Goal: Task Accomplishment & Management: Use online tool/utility

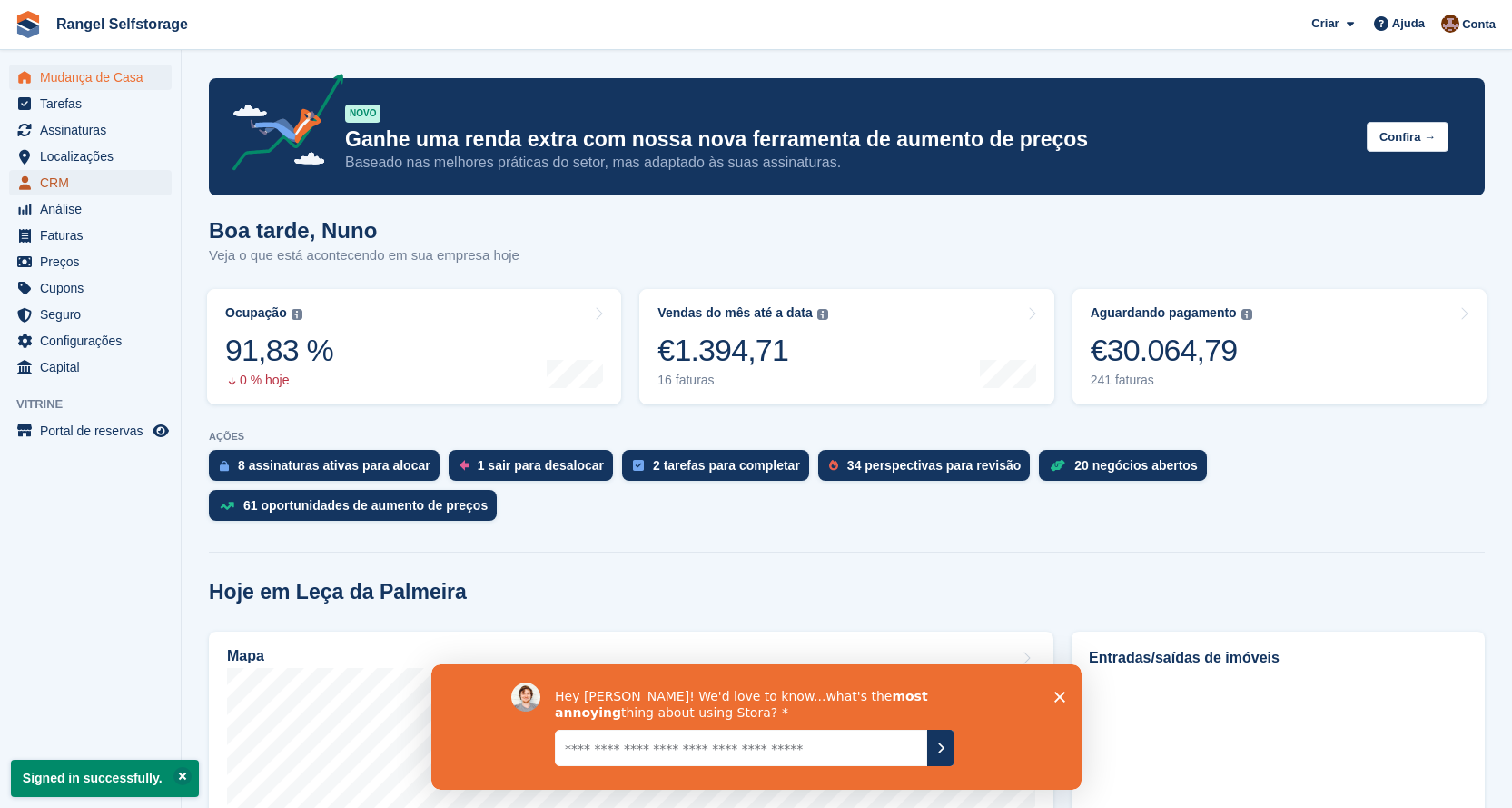
click at [68, 179] on span "CRM" at bounding box center [95, 182] width 109 height 26
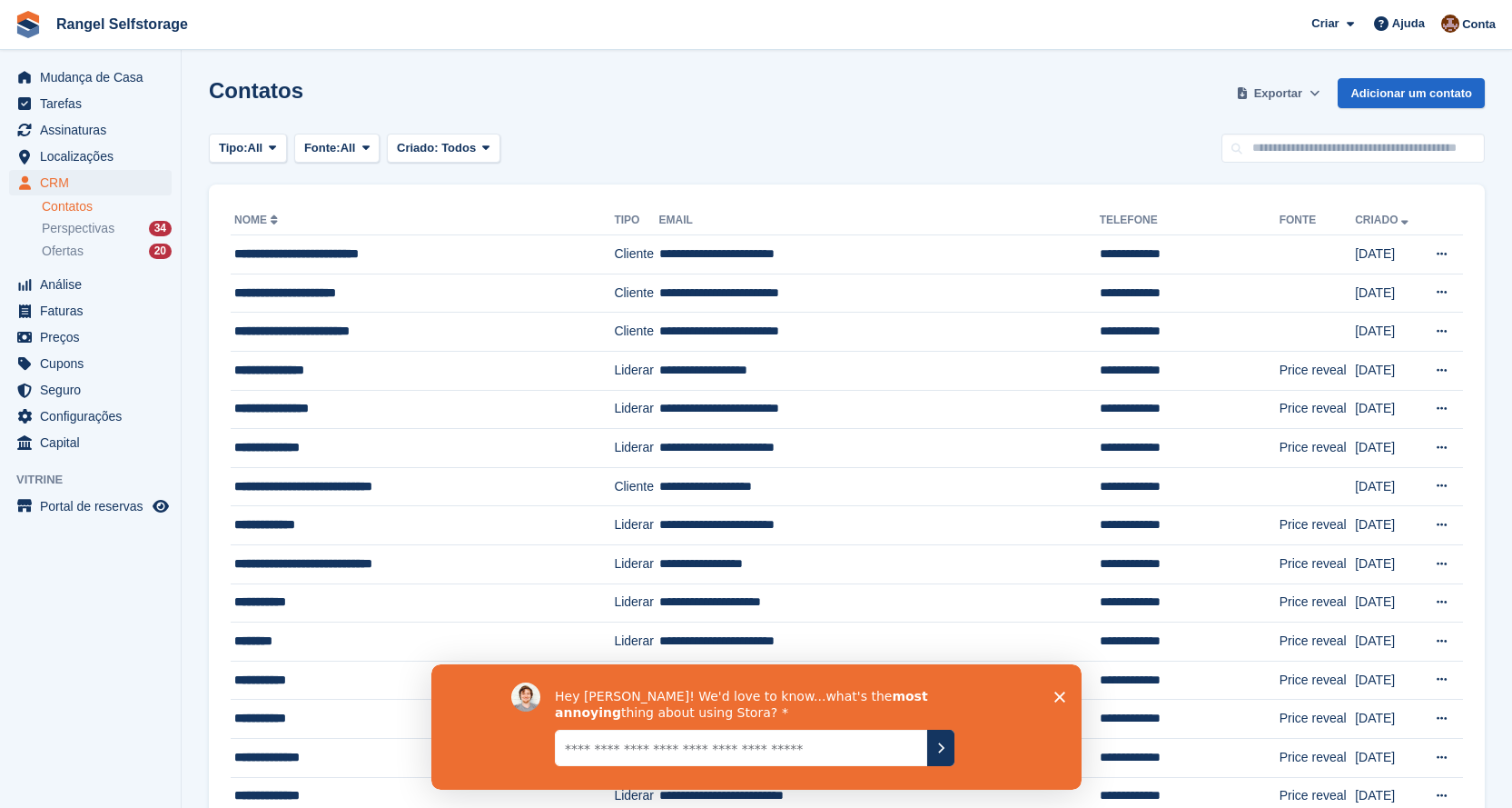
click at [1286, 94] on span "Exportar" at bounding box center [1278, 93] width 48 height 18
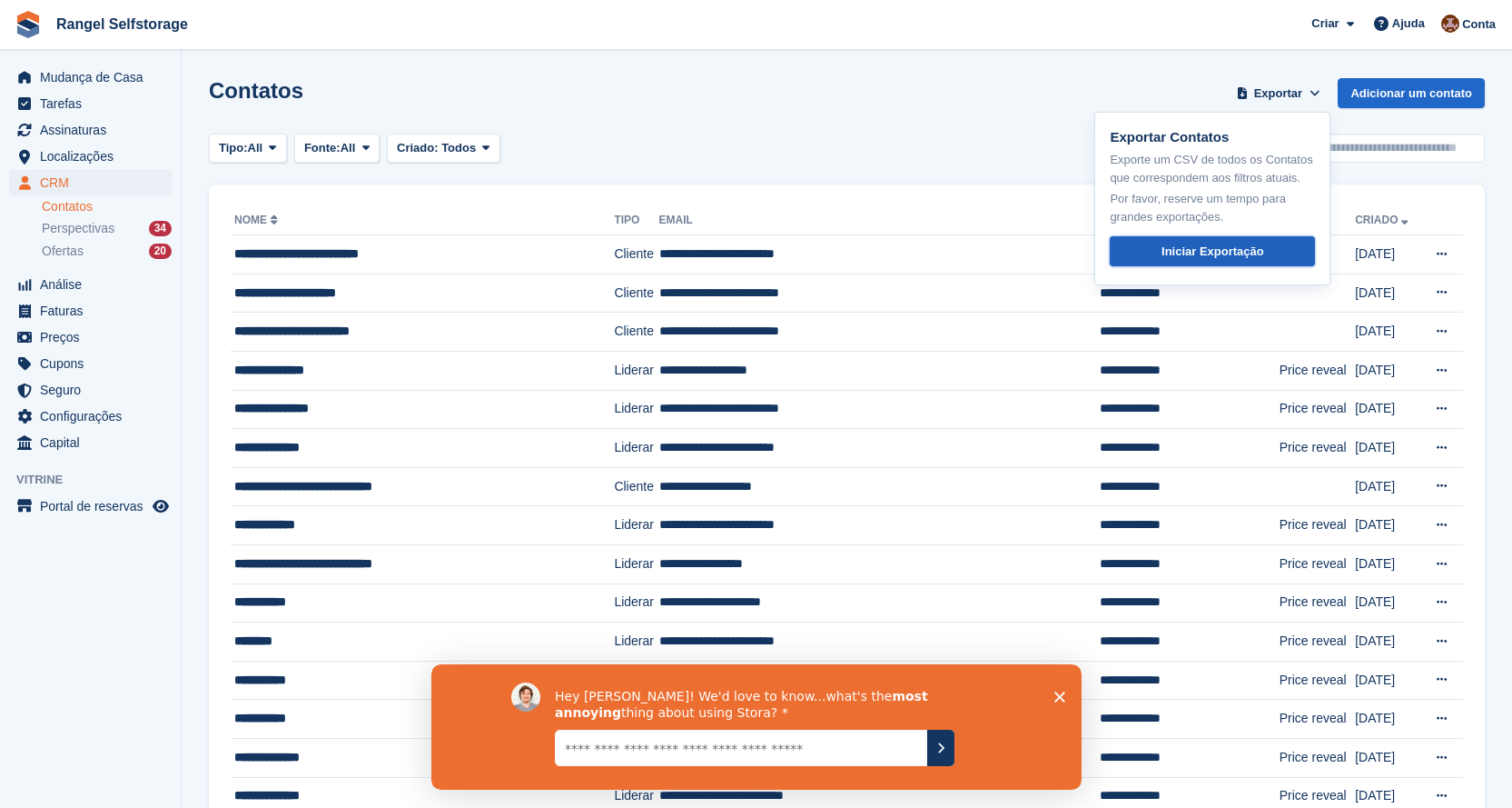
click at [1254, 240] on link "Iniciar Exportação" at bounding box center [1213, 250] width 205 height 30
click at [1204, 244] on div "Iniciar Exportação" at bounding box center [1213, 251] width 103 height 18
